Goal: Task Accomplishment & Management: Use online tool/utility

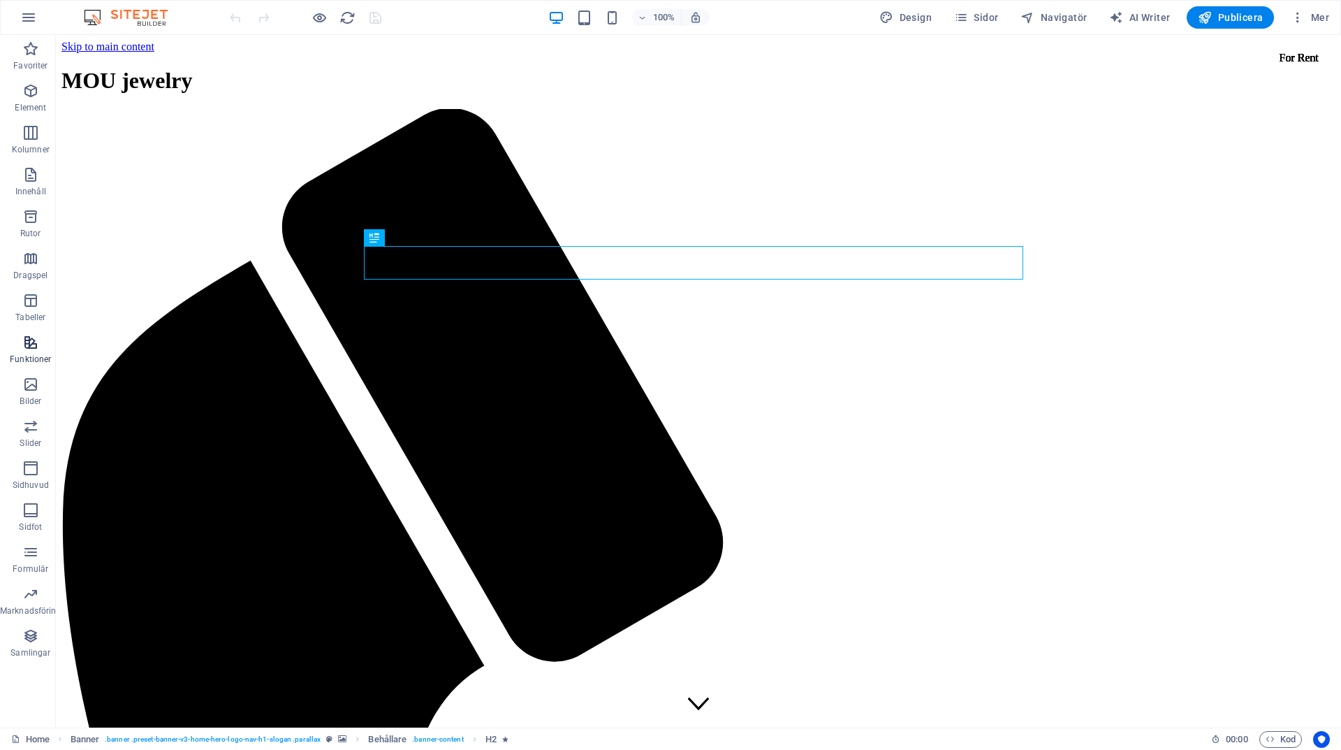
click at [21, 353] on span "Funktioner" at bounding box center [30, 351] width 61 height 34
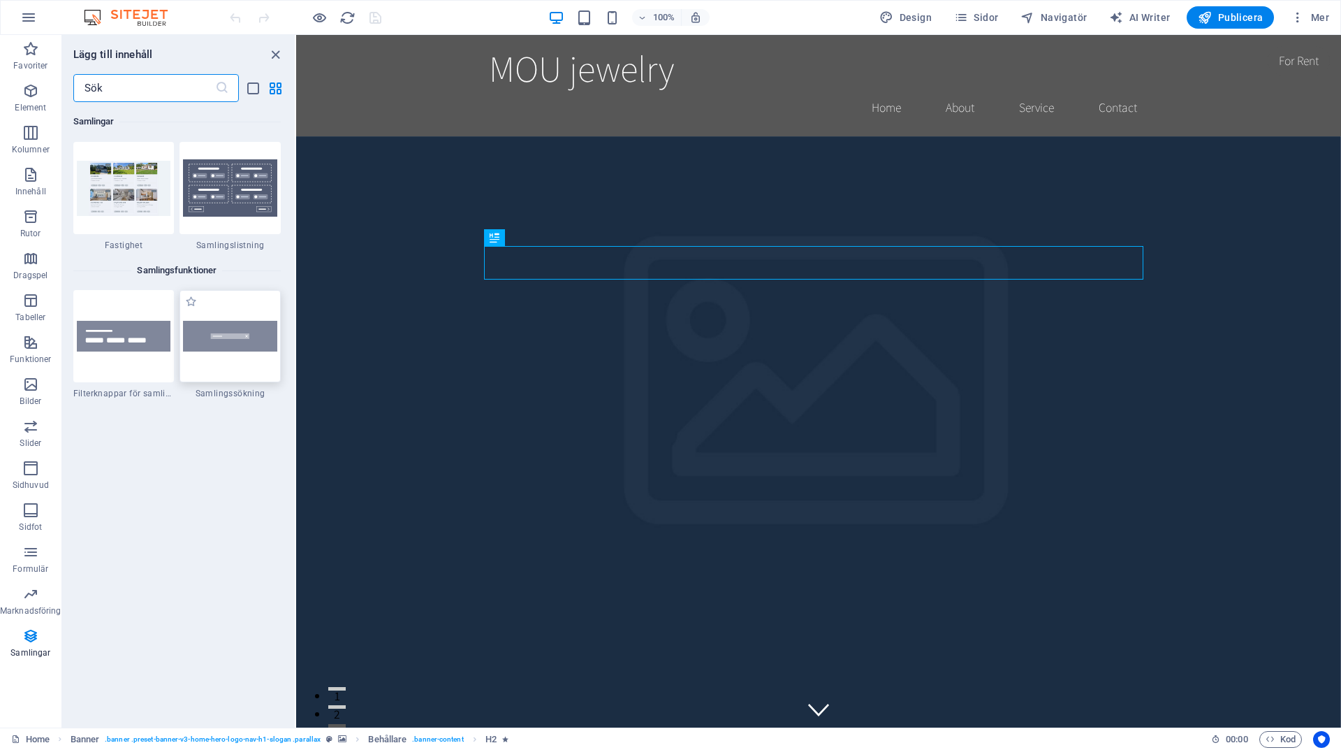
scroll to position [13341, 0]
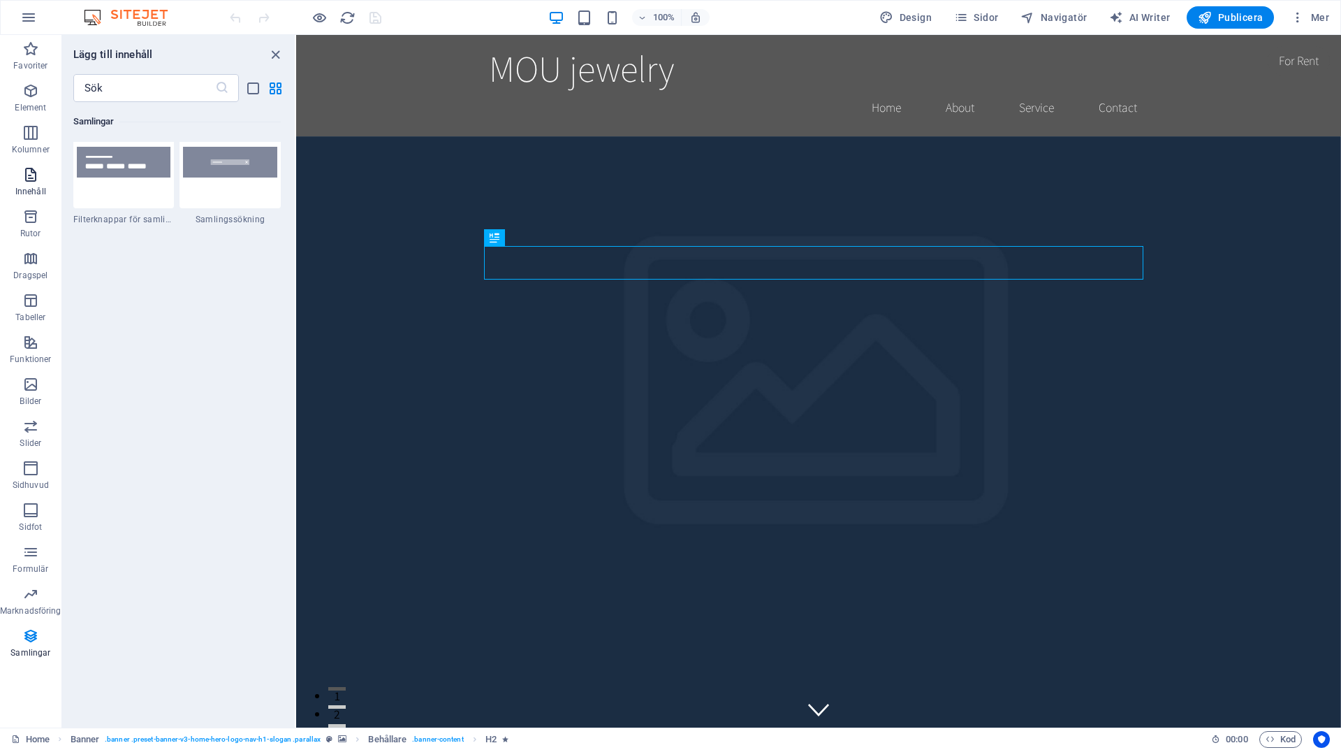
click at [24, 175] on icon "button" at bounding box center [30, 174] width 17 height 17
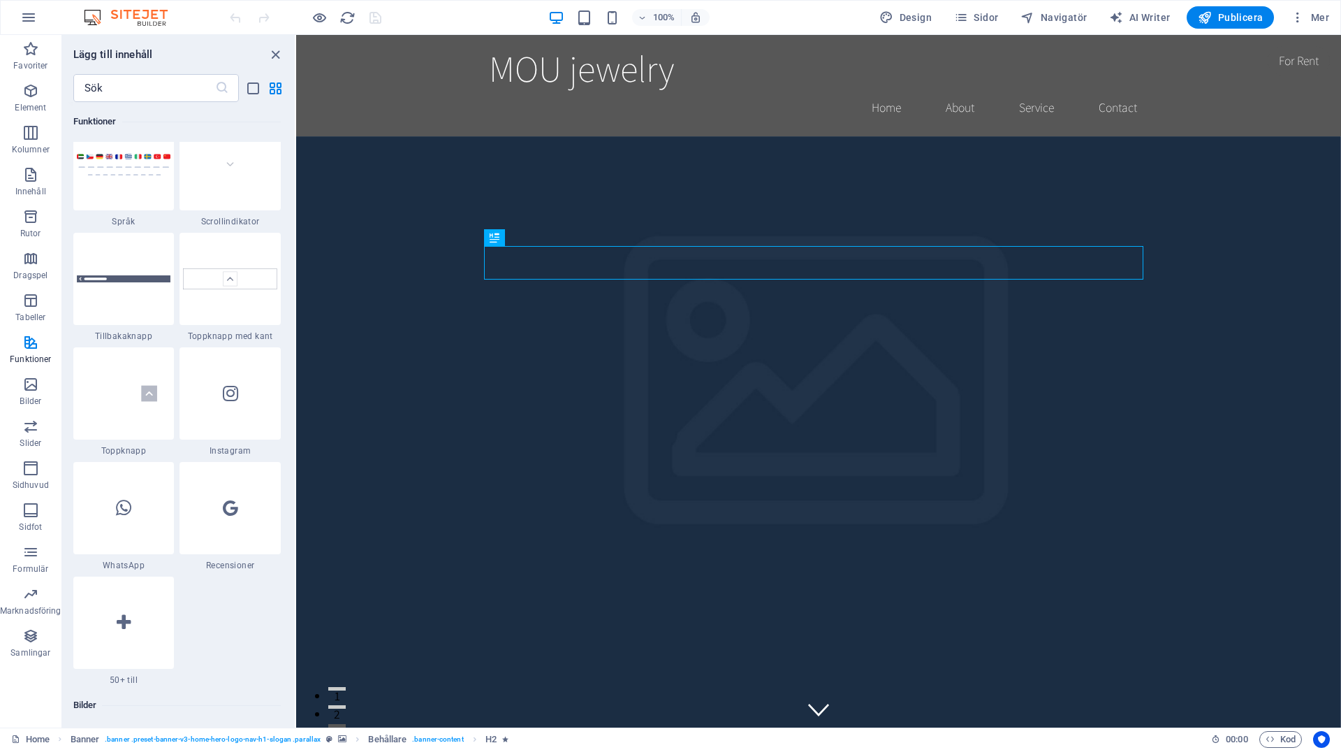
scroll to position [6357, 0]
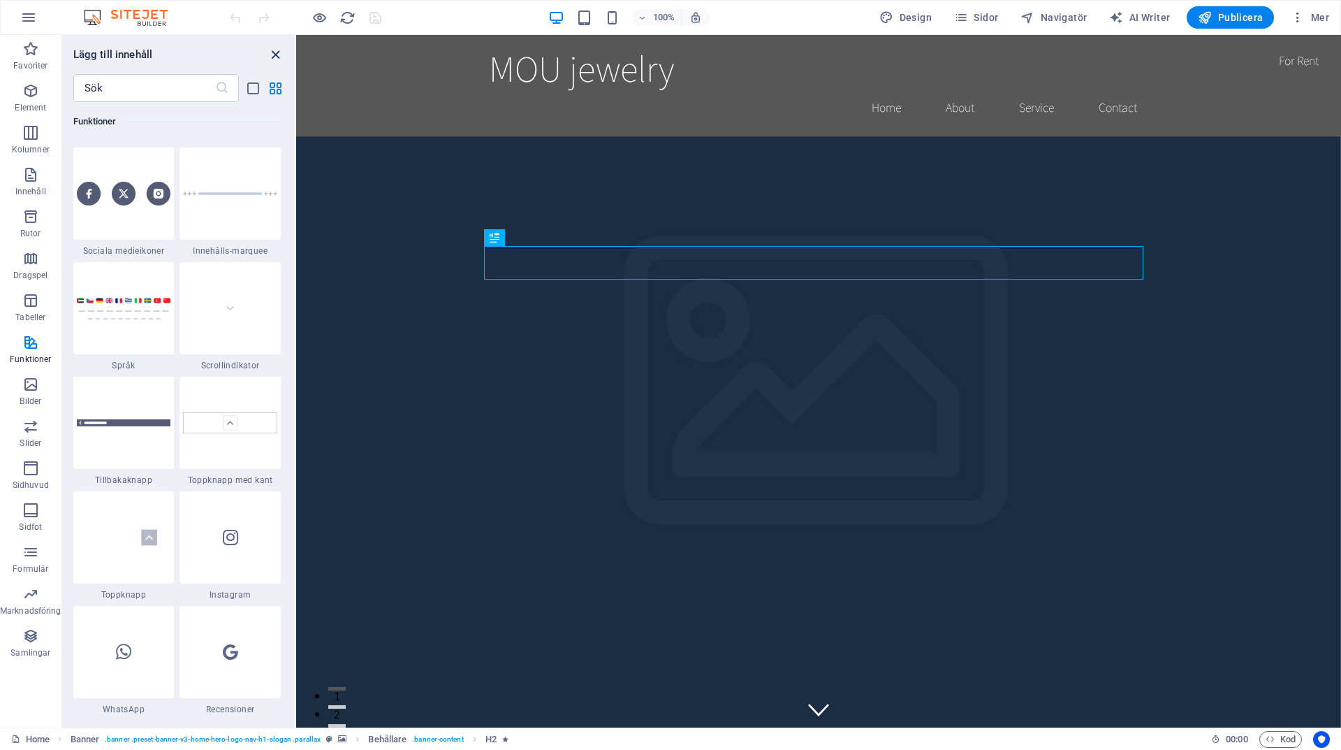
click at [273, 51] on icon "close panel" at bounding box center [276, 55] width 16 height 16
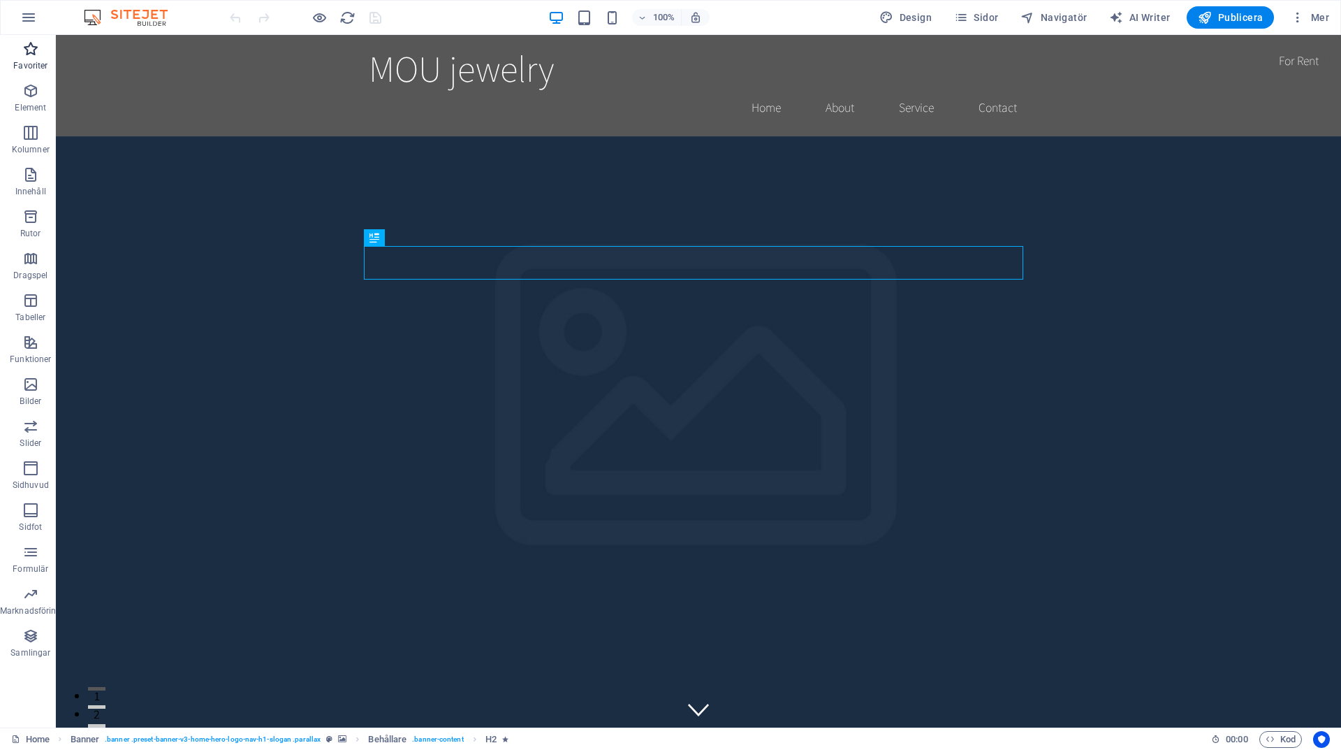
click at [21, 50] on span "Favoriter" at bounding box center [30, 58] width 61 height 34
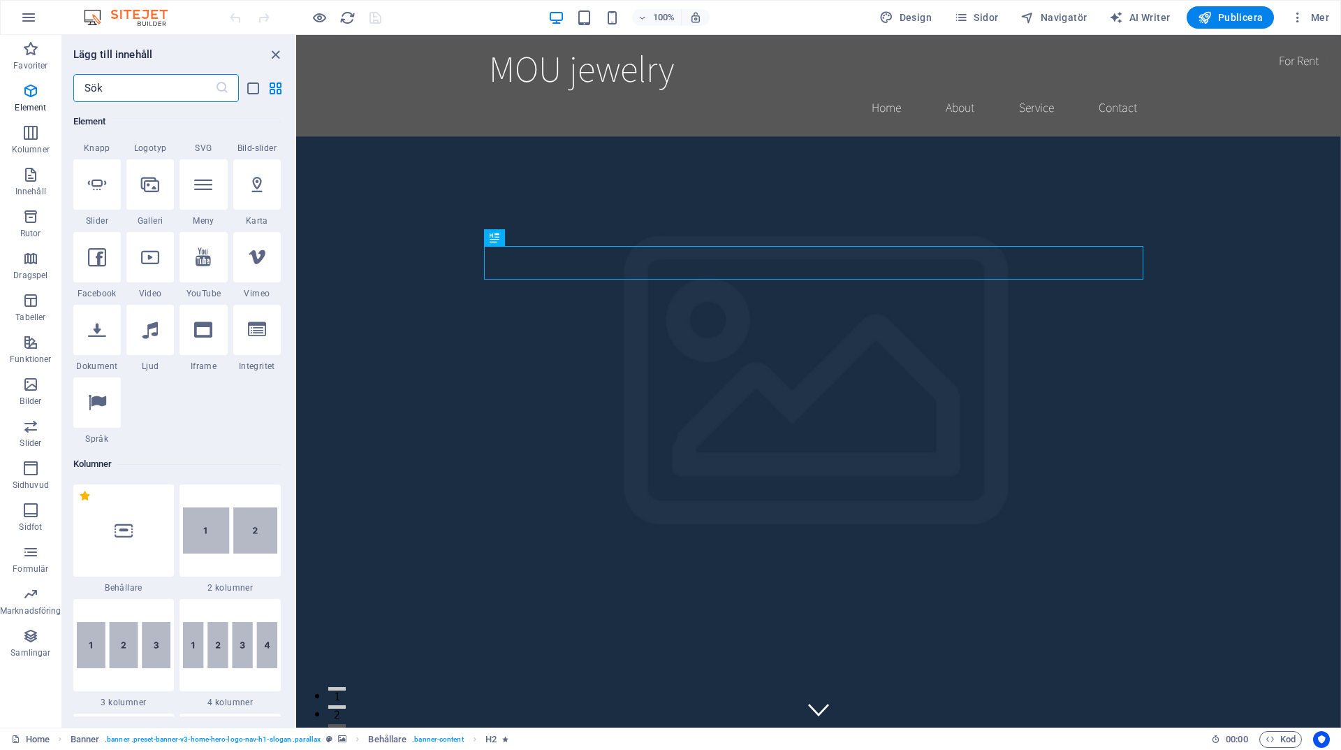
scroll to position [0, 0]
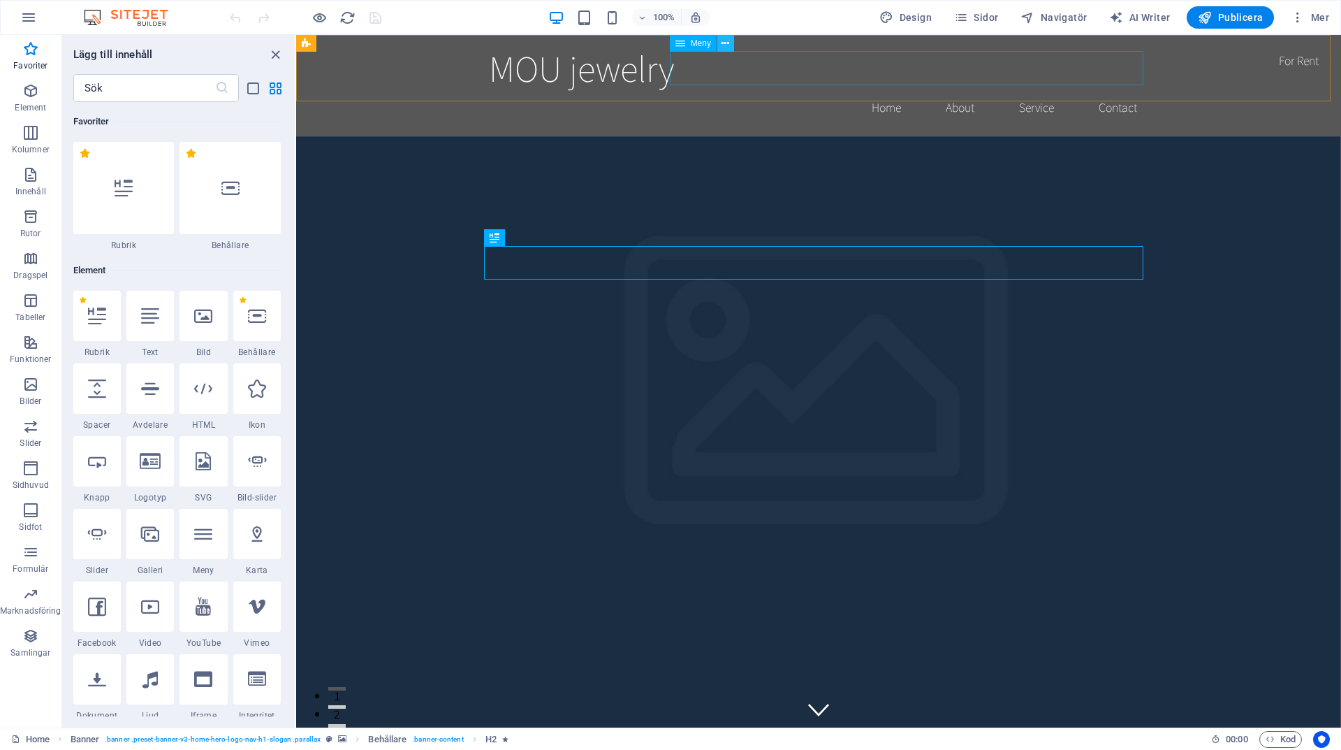
click at [727, 45] on icon at bounding box center [726, 43] width 8 height 15
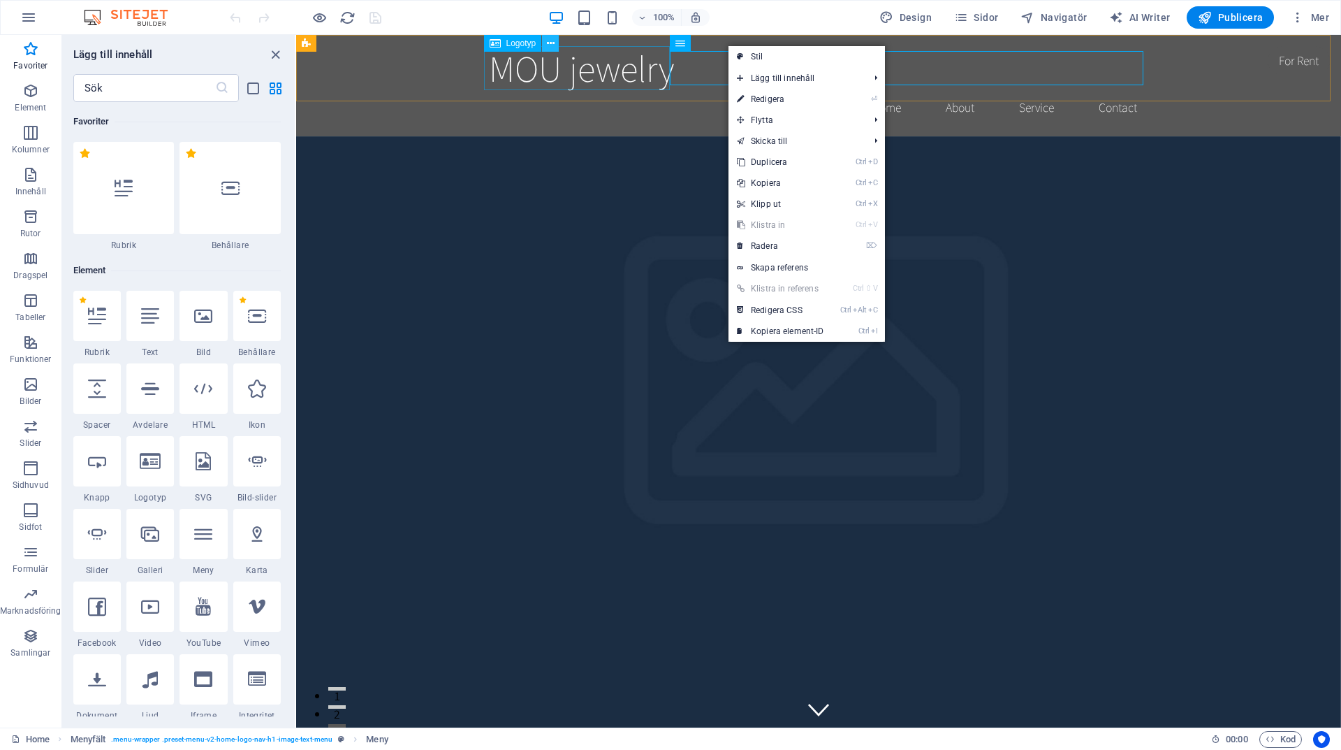
click at [552, 43] on icon at bounding box center [551, 43] width 8 height 15
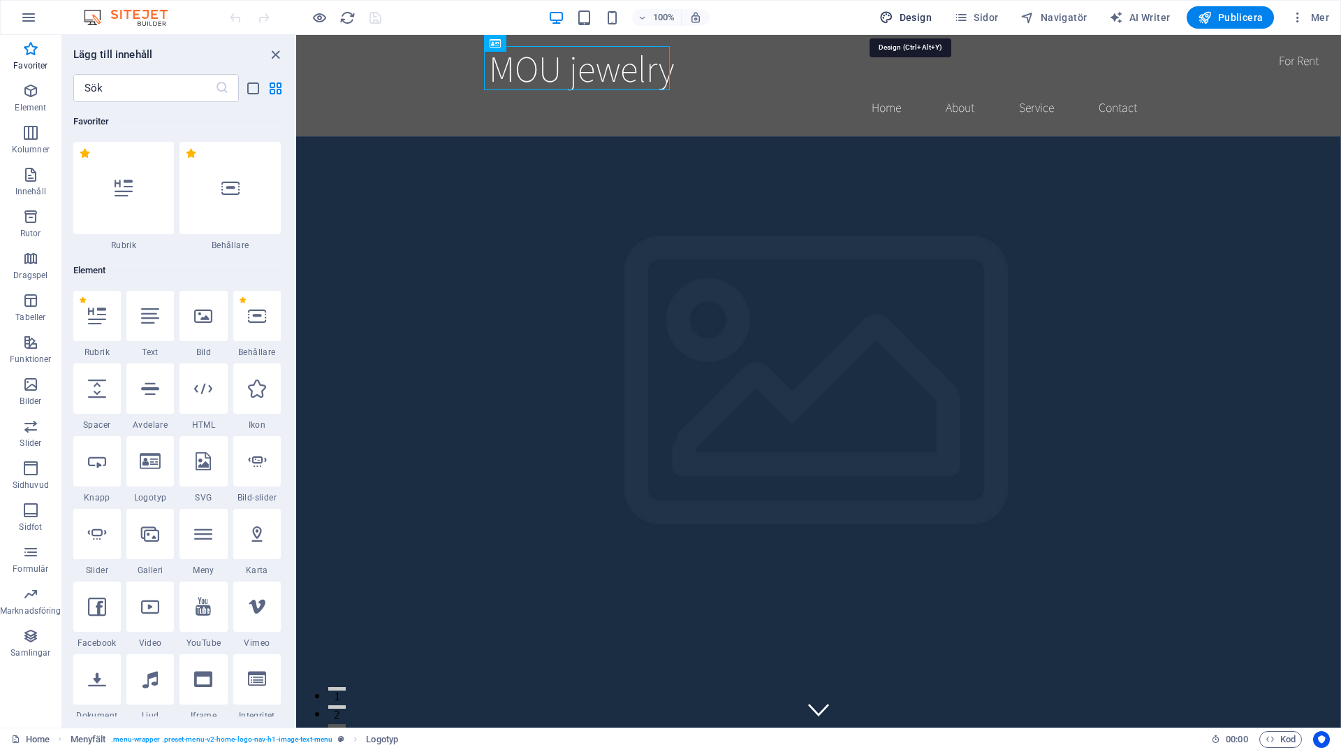
click at [908, 17] on span "Design" at bounding box center [906, 17] width 52 height 14
select select "rem"
select select "200"
select select "px"
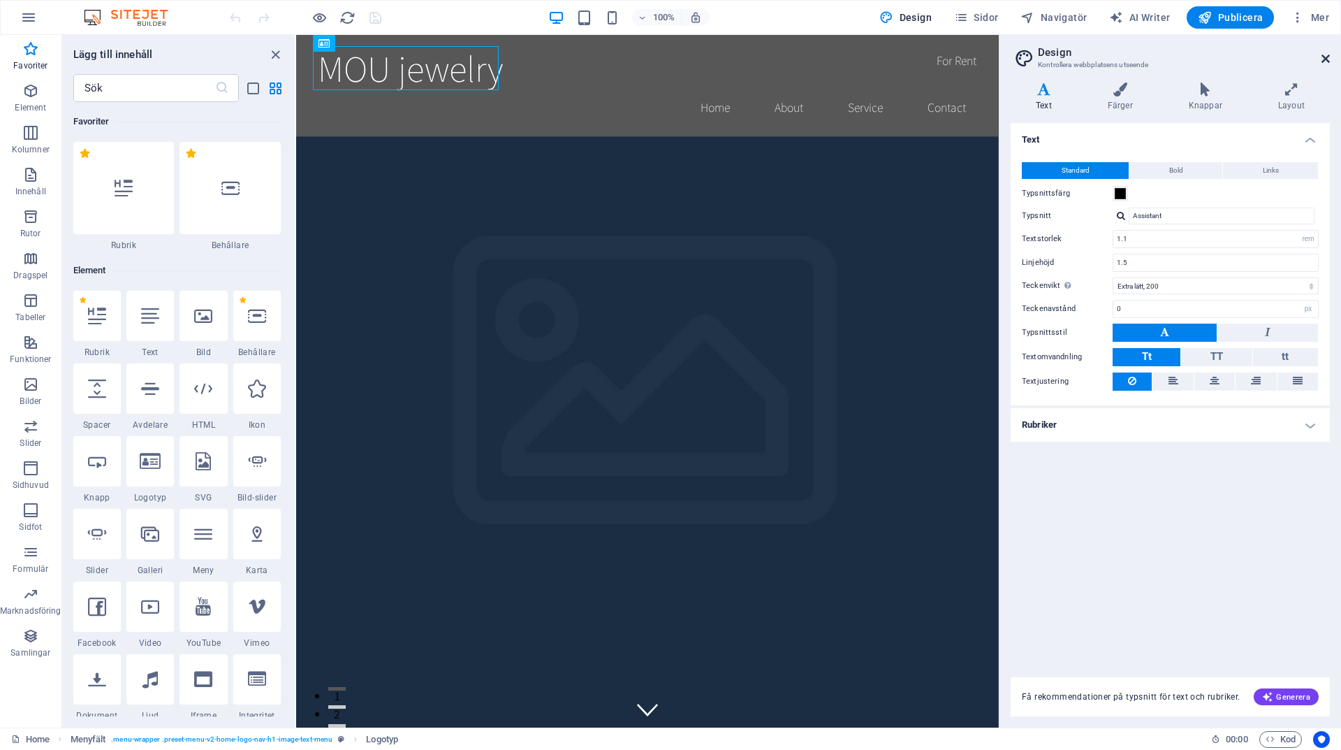
click at [1327, 56] on icon at bounding box center [1326, 58] width 8 height 11
